Goal: Task Accomplishment & Management: Use online tool/utility

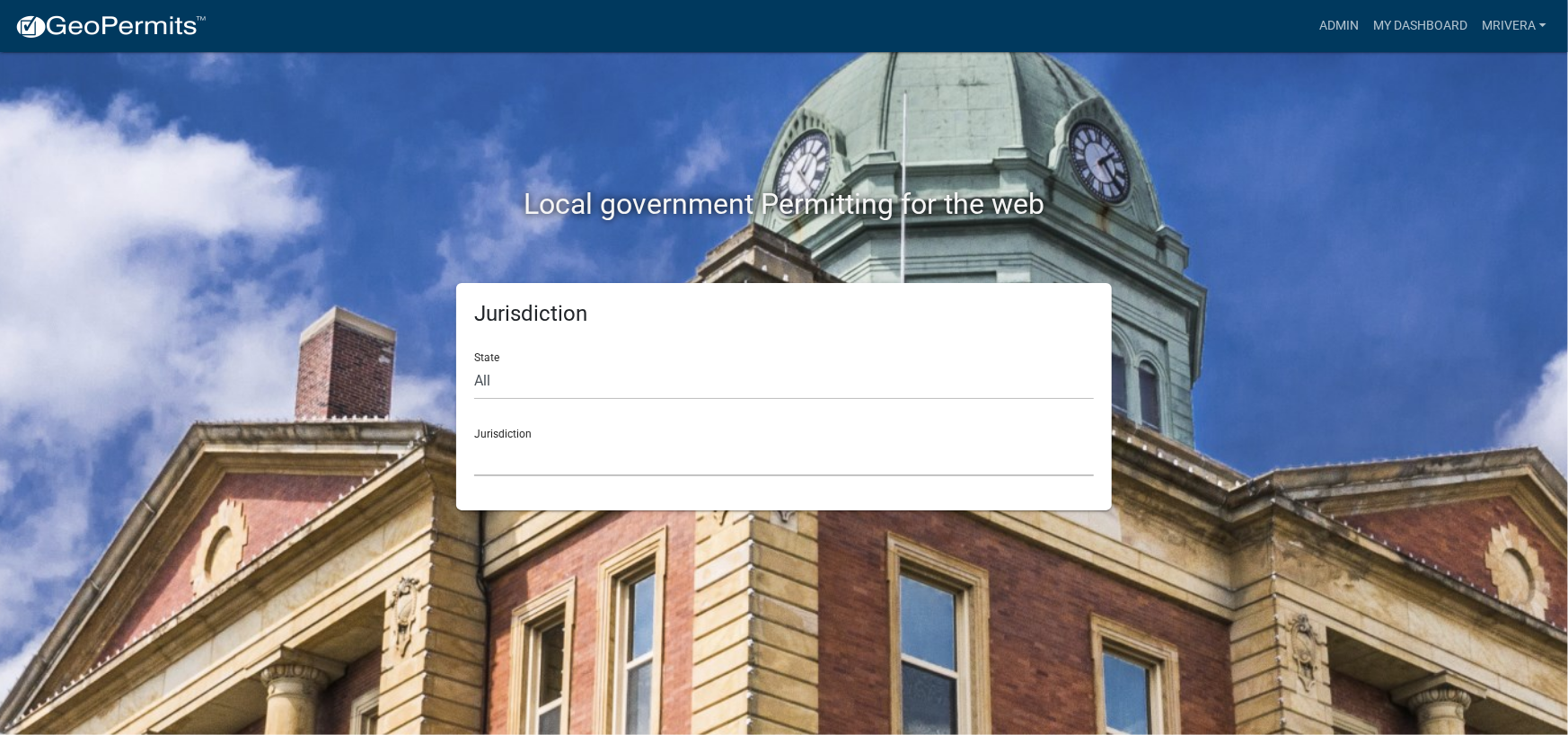
click at [567, 455] on select "[GEOGRAPHIC_DATA], [US_STATE] [GEOGRAPHIC_DATA], [US_STATE][PERSON_NAME][GEOGRA…" at bounding box center [784, 457] width 620 height 36
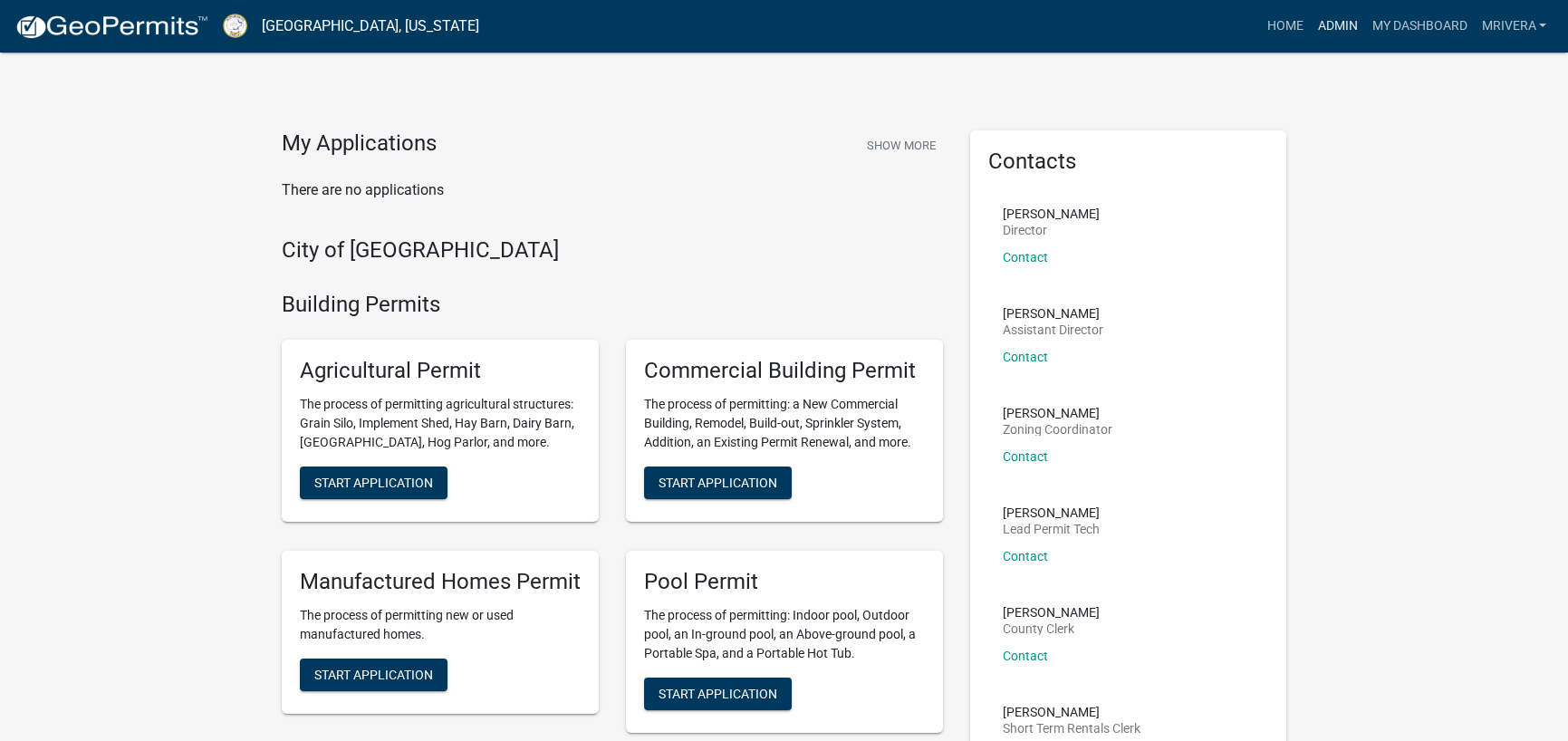
click at [1342, 25] on link "Admin" at bounding box center [1337, 26] width 55 height 35
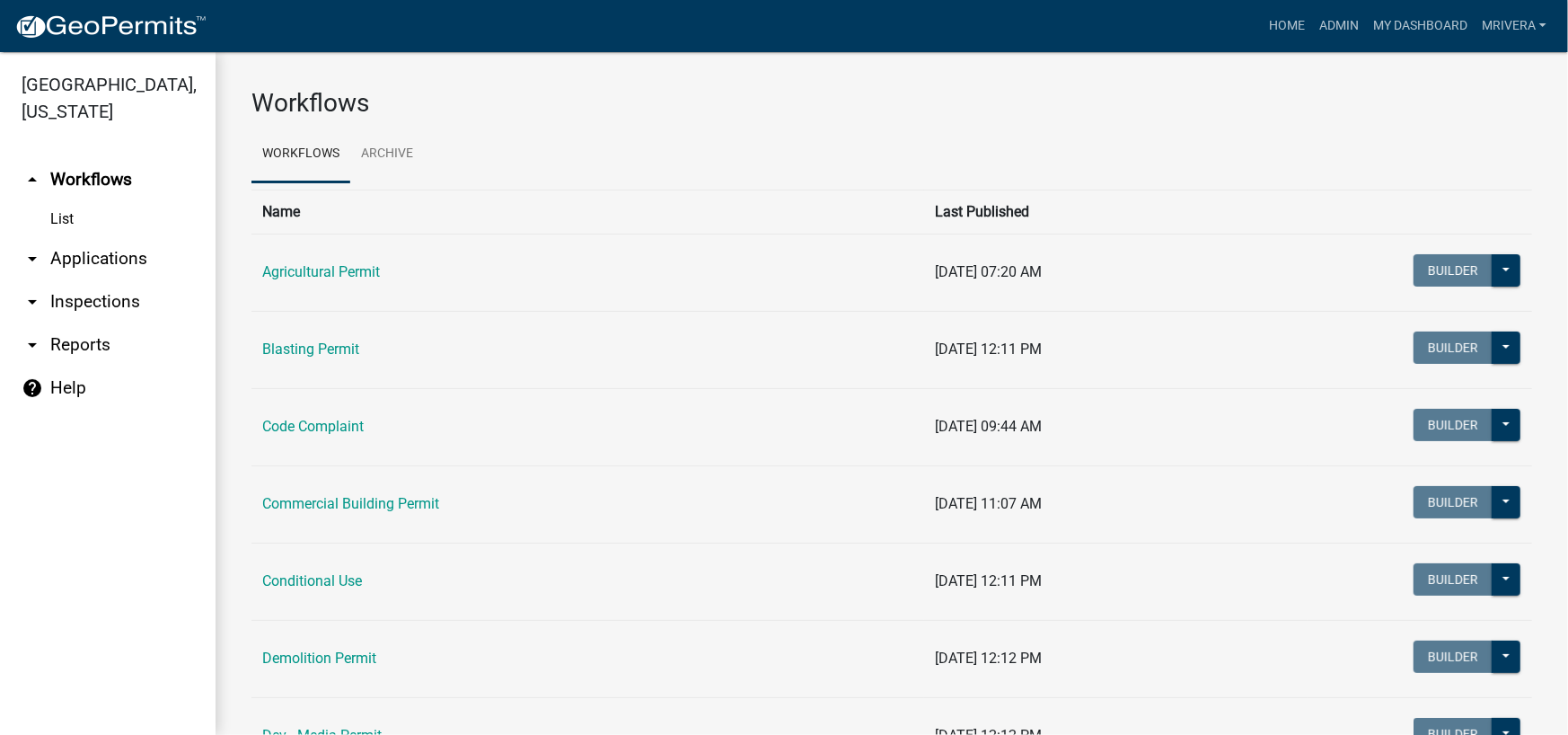
click at [100, 299] on link "arrow_drop_down Inspections" at bounding box center [107, 302] width 216 height 43
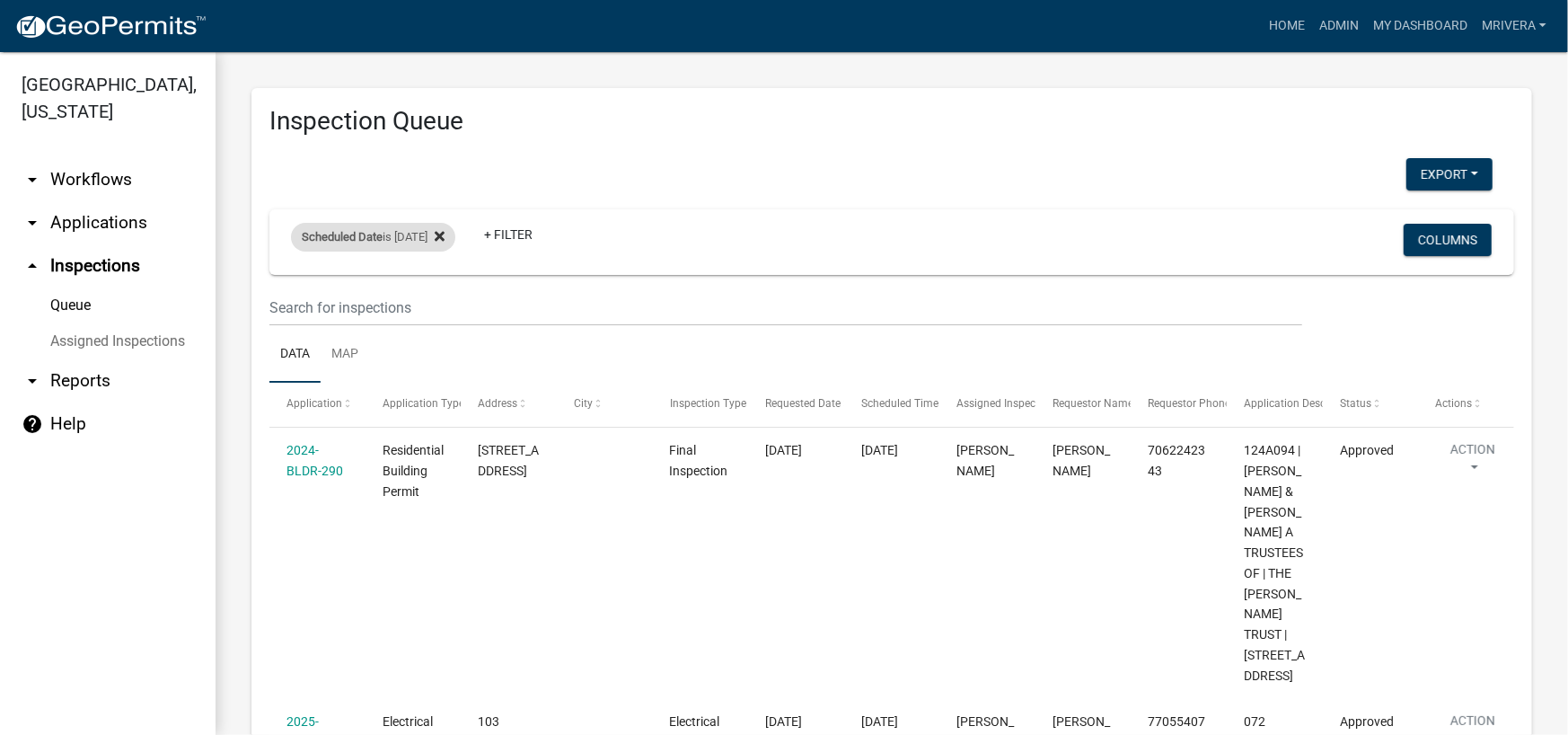
click at [455, 235] on div "Scheduled Date is [DATE]" at bounding box center [373, 237] width 164 height 29
click at [444, 233] on icon at bounding box center [440, 235] width 10 height 14
click at [430, 241] on div "+ Filter" at bounding box center [686, 242] width 819 height 36
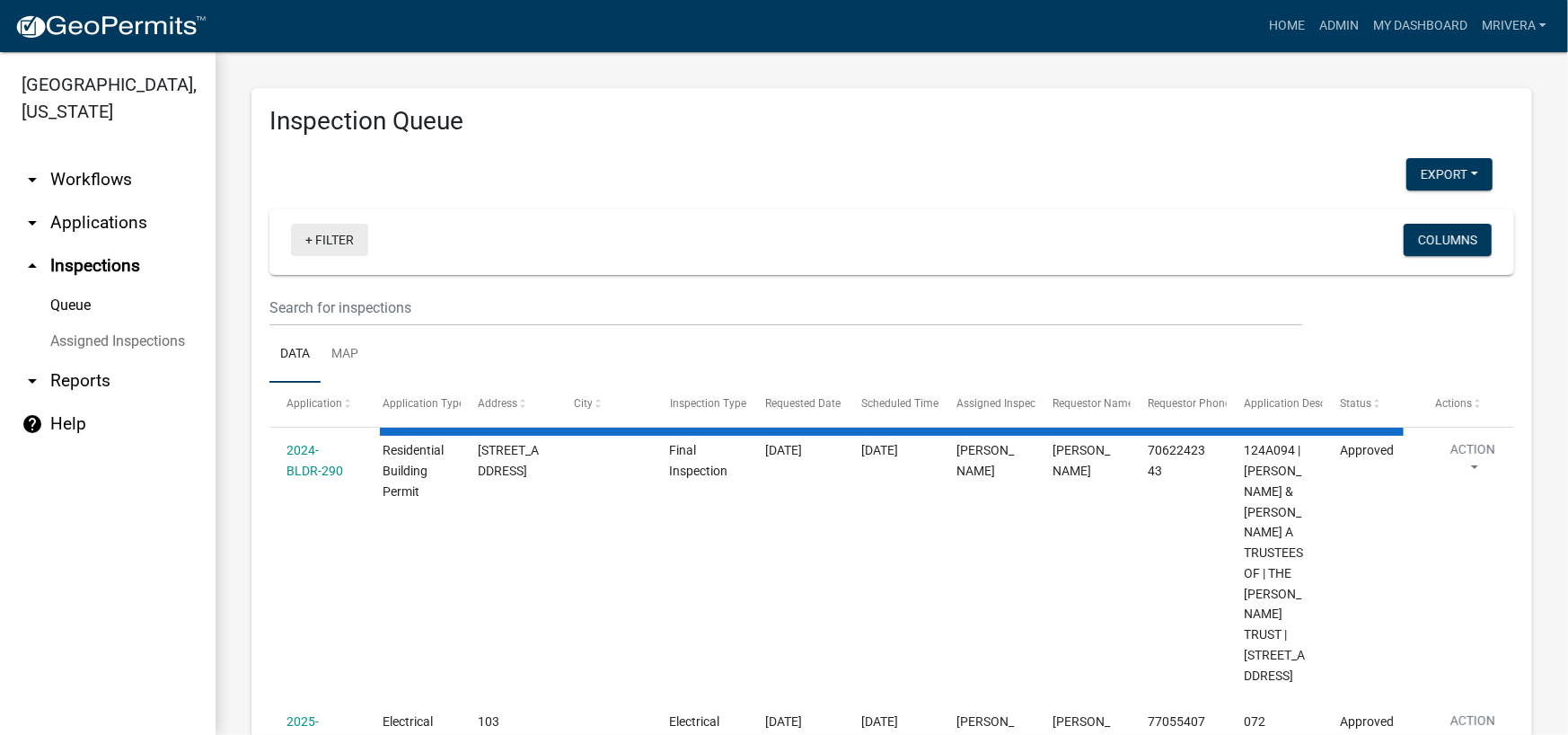
click at [352, 247] on link "+ Filter" at bounding box center [329, 240] width 77 height 33
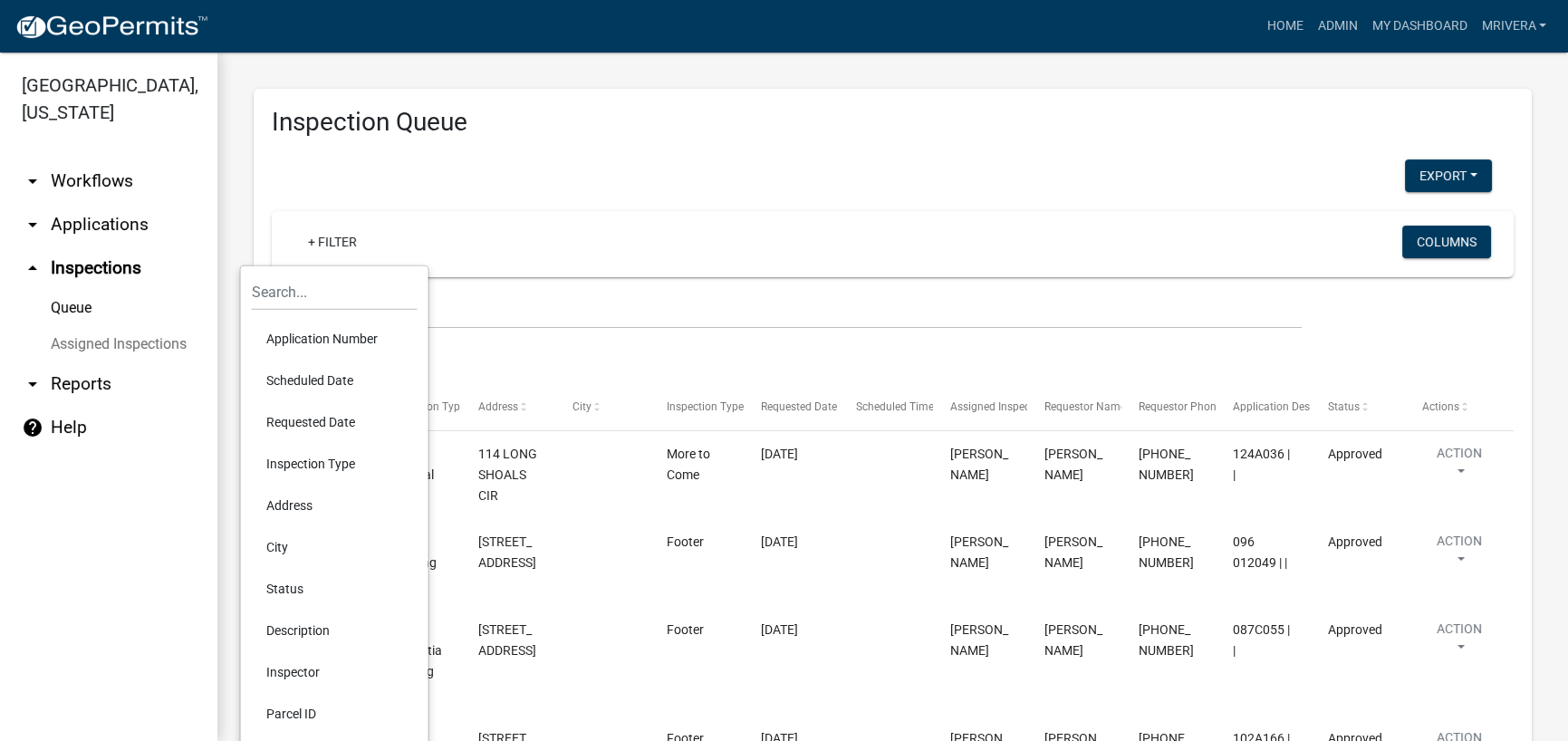
click at [315, 461] on li "Inspection Type" at bounding box center [334, 463] width 166 height 41
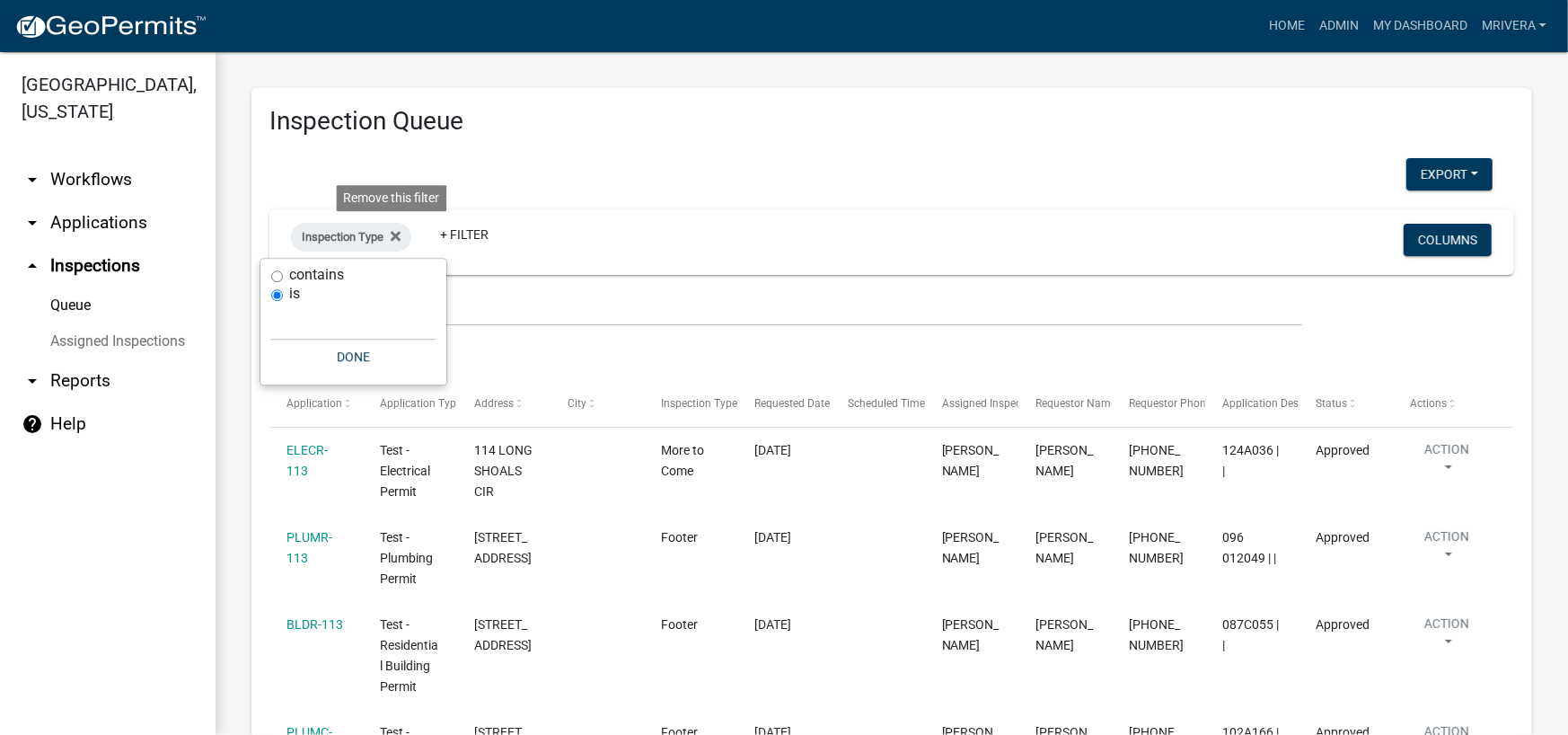
click at [390, 237] on icon at bounding box center [395, 235] width 10 height 14
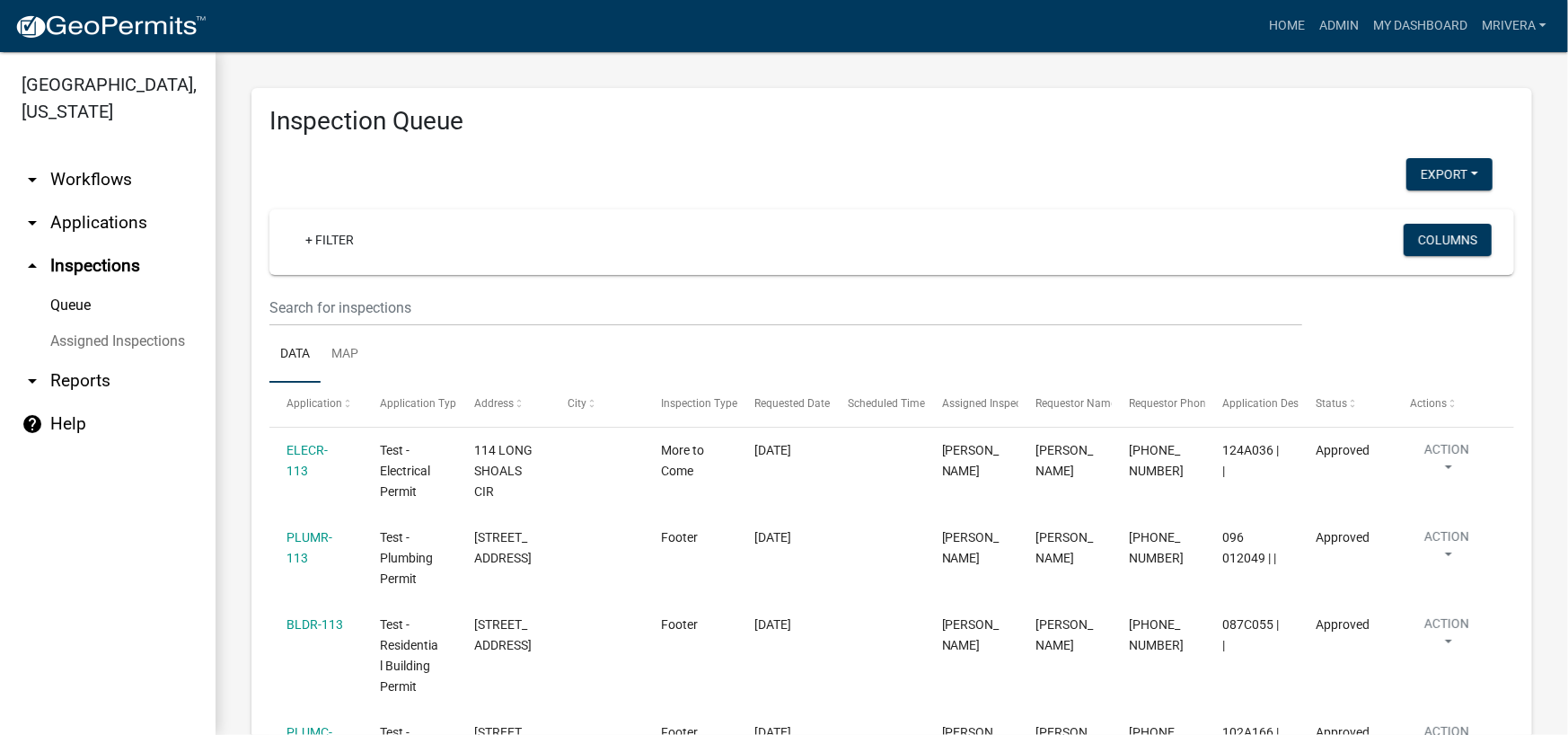
click at [411, 237] on div "+ Filter" at bounding box center [686, 242] width 819 height 36
click at [348, 237] on link "+ Filter" at bounding box center [329, 240] width 77 height 33
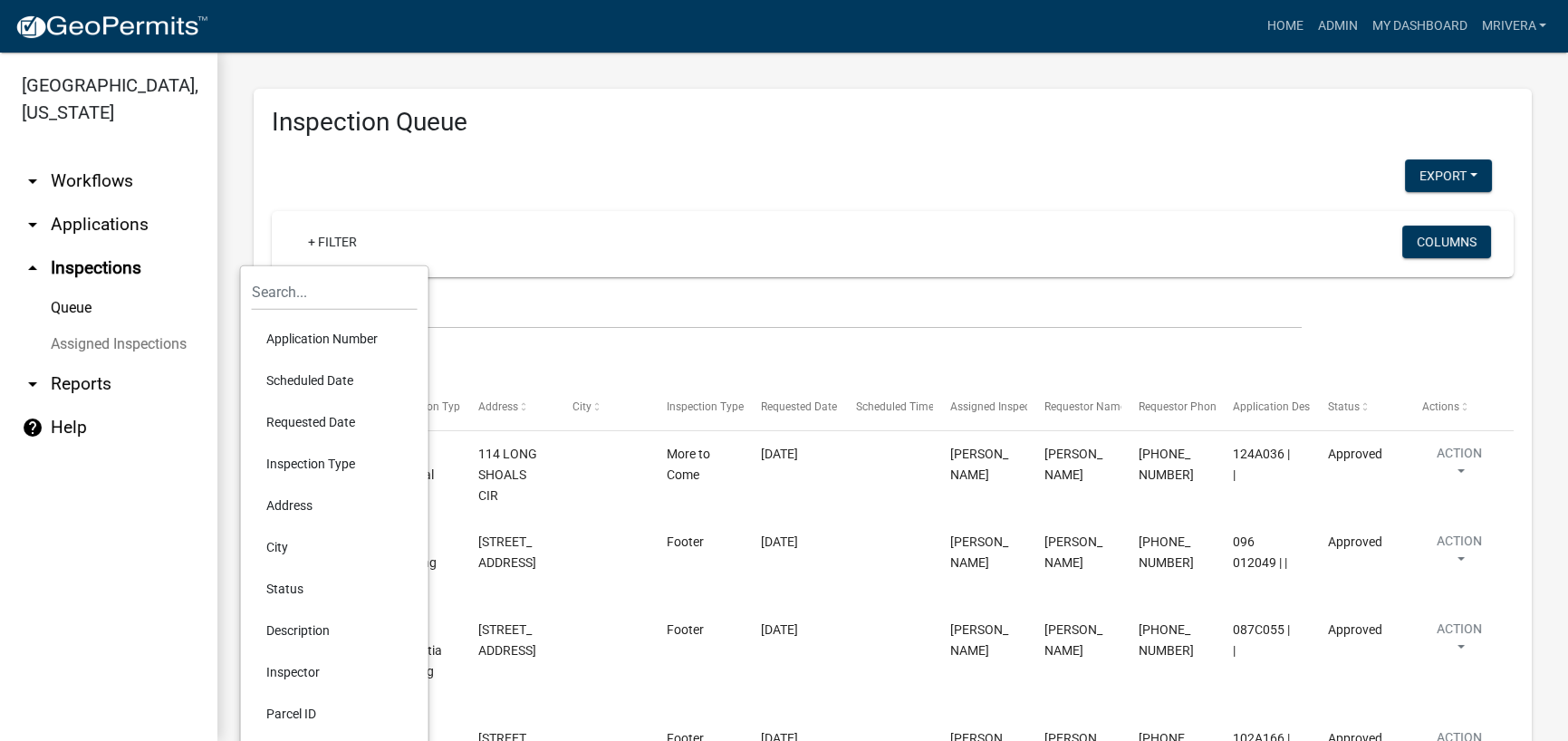
click at [335, 372] on li "Scheduled Date" at bounding box center [334, 380] width 166 height 41
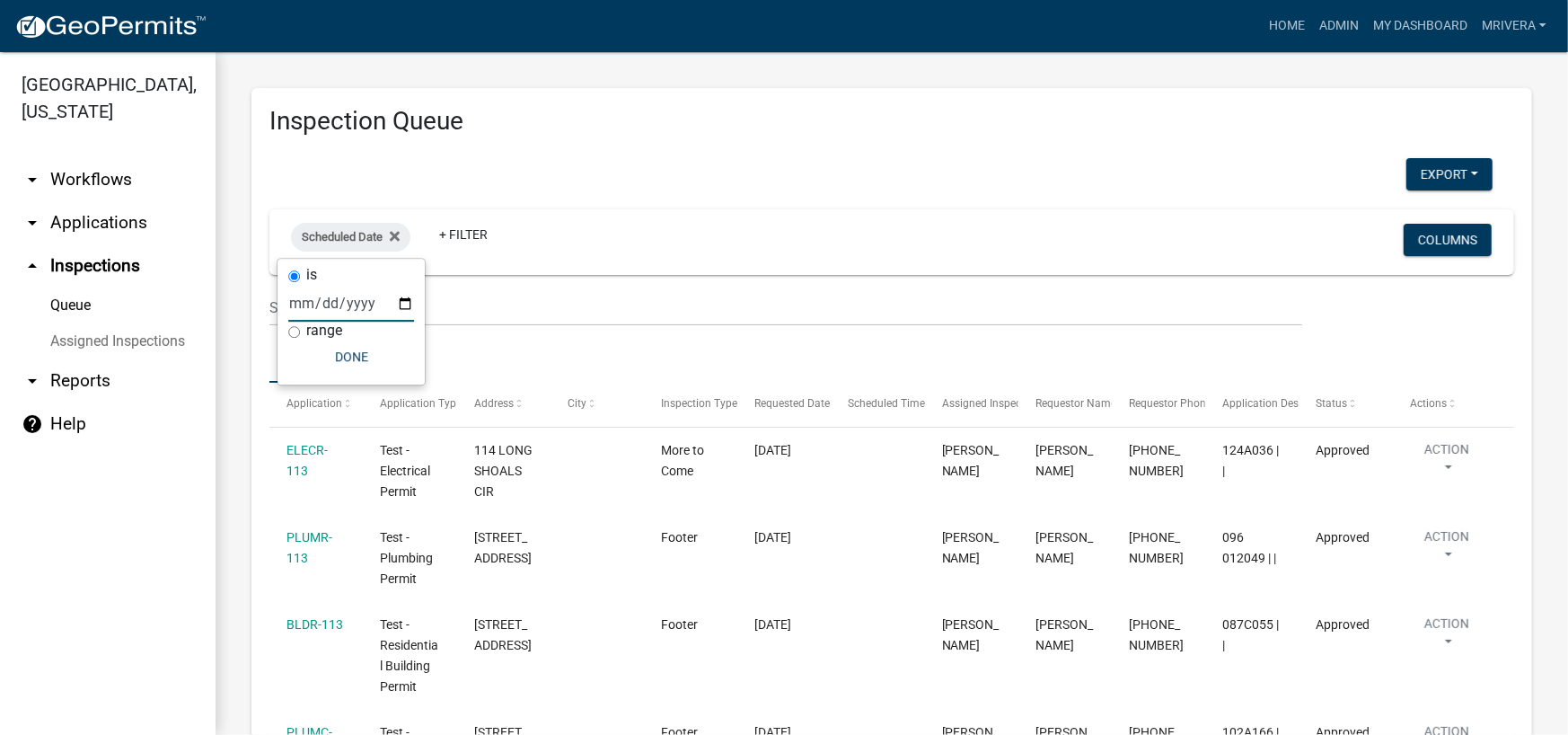
drag, startPoint x: 380, startPoint y: 307, endPoint x: 407, endPoint y: 304, distance: 27.2
click at [390, 306] on input "date" at bounding box center [351, 303] width 126 height 36
click at [407, 304] on input "date" at bounding box center [351, 303] width 126 height 36
type input "[DATE]"
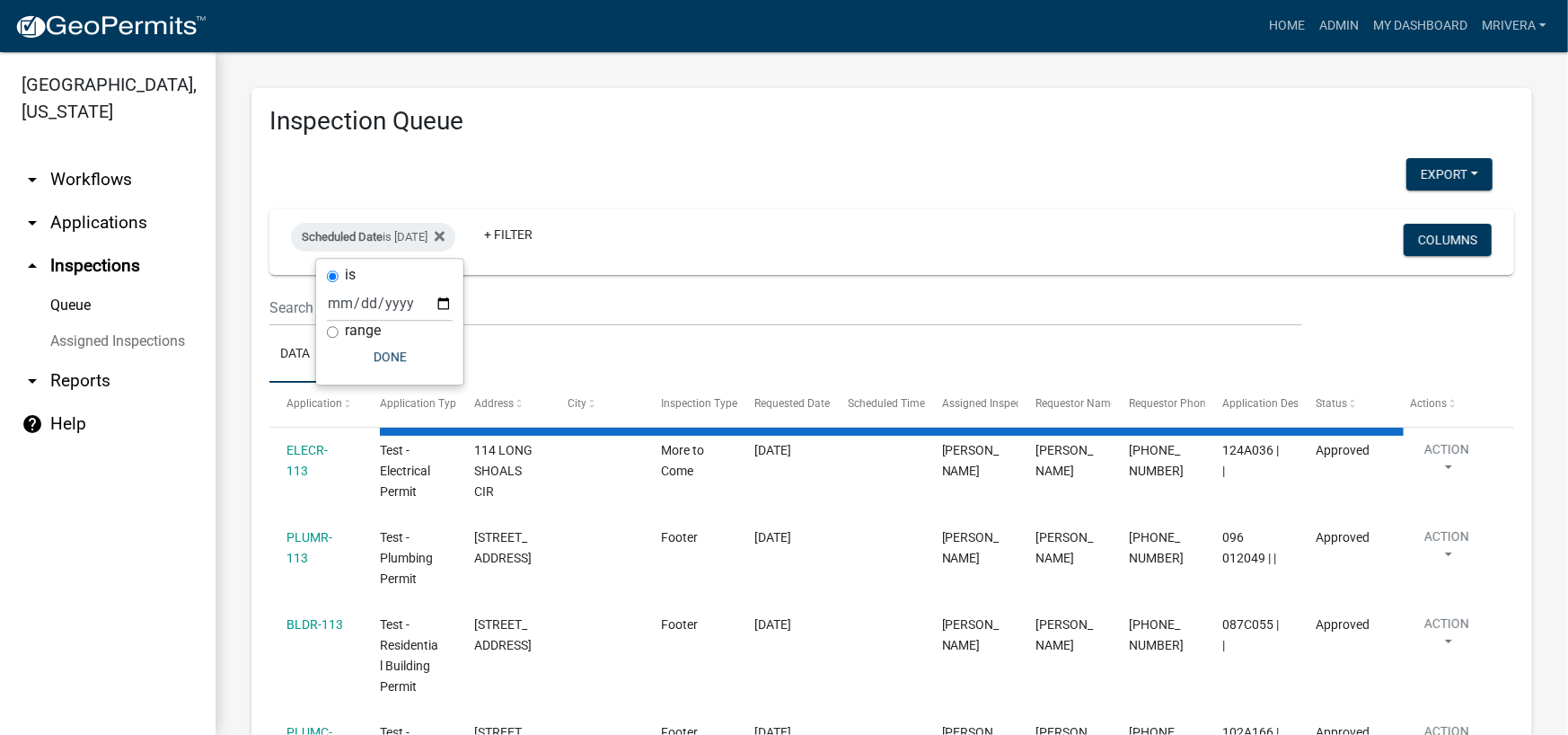
click at [550, 169] on div "Export Excel Format (.xlsx) CSV Format (.csv)" at bounding box center [880, 176] width 1250 height 36
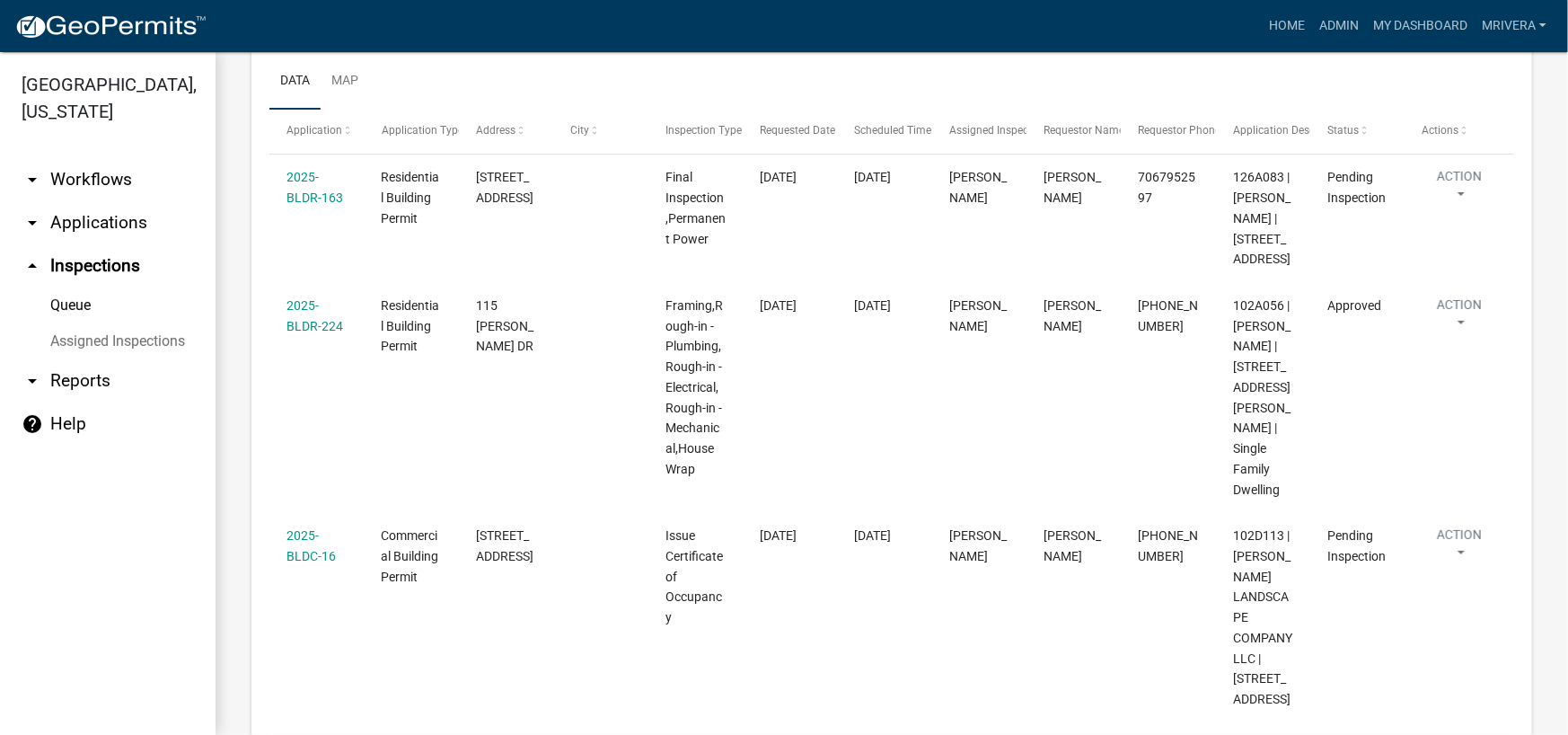
scroll to position [305, 0]
